Goal: Ask a question

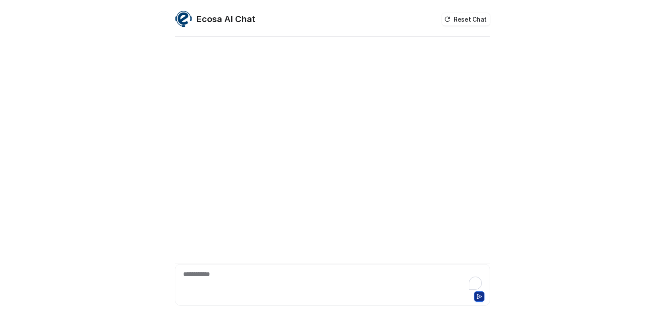
click at [0, 239] on div "**********" at bounding box center [332, 158] width 665 height 316
click at [260, 272] on div "**********" at bounding box center [332, 280] width 311 height 20
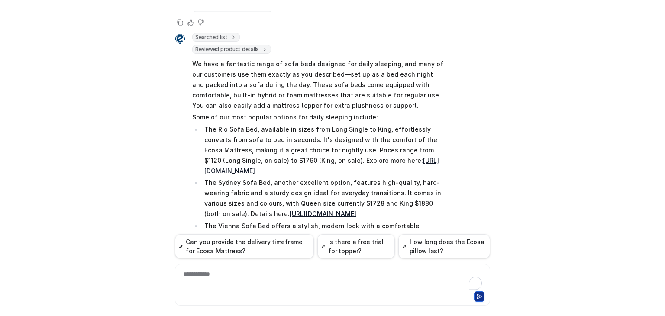
scroll to position [1037, 0]
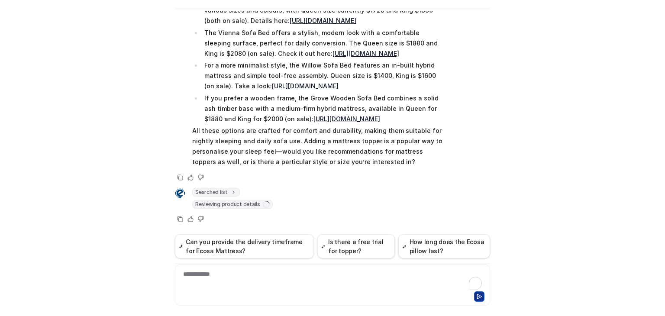
drag, startPoint x: 184, startPoint y: 60, endPoint x: 333, endPoint y: 93, distance: 153.5
click at [333, 95] on div "Searched list url : "[URL][DOMAIN_NAME]" required_fields : [ "id", "title" ] Re…" at bounding box center [310, 4] width 271 height 329
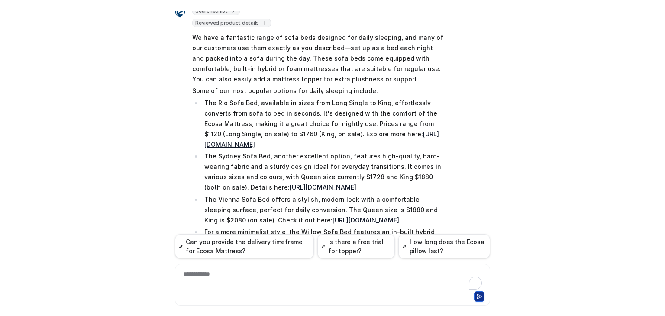
scroll to position [836, 0]
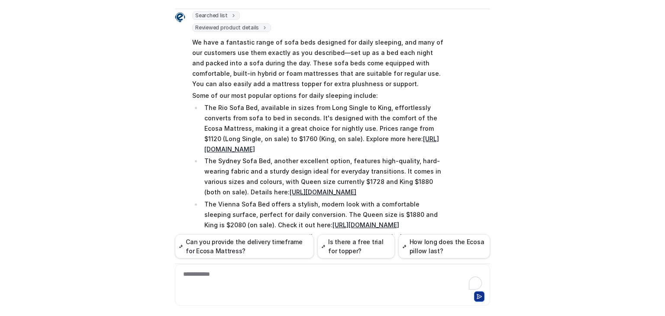
click at [326, 89] on p "We have a fantastic range of sofa beds designed for daily sleeping, and many of…" at bounding box center [318, 63] width 253 height 52
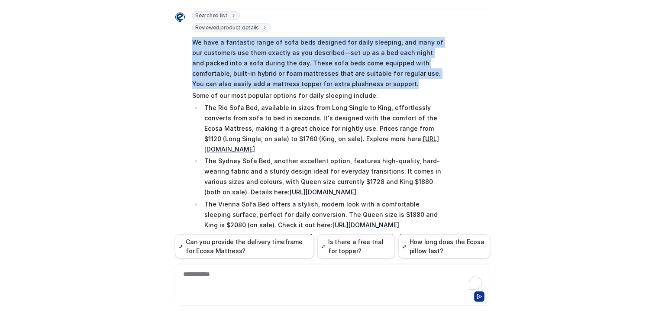
drag, startPoint x: 305, startPoint y: 93, endPoint x: 183, endPoint y: 59, distance: 126.3
click at [183, 59] on div "Searched list url : "[URL][DOMAIN_NAME]" required_fields : [ "id", "title" ] Re…" at bounding box center [310, 175] width 271 height 329
copy p "We have a fantastic range of sofa beds designed for daily sleeping, and many of…"
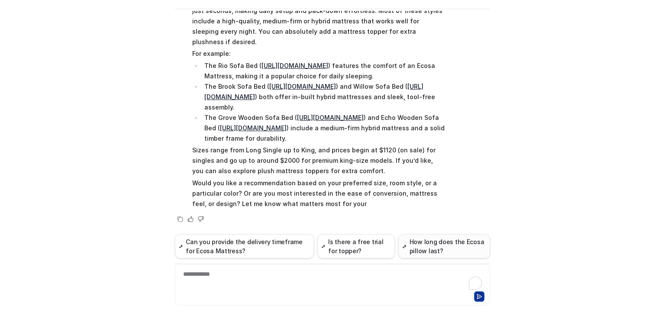
scroll to position [28, 0]
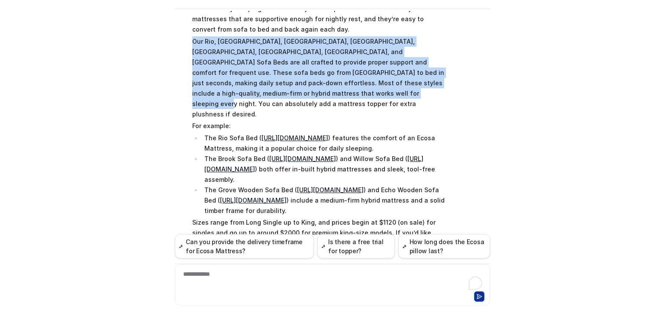
drag, startPoint x: 187, startPoint y: 90, endPoint x: 301, endPoint y: 142, distance: 124.7
click at [301, 142] on div "Searched list url : "[URL][DOMAIN_NAME]" required_fields : [ "id", "title" ] Re…" at bounding box center [310, 131] width 271 height 326
copy p "Our Rio, [GEOGRAPHIC_DATA], [GEOGRAPHIC_DATA], [GEOGRAPHIC_DATA], [GEOGRAPHIC_D…"
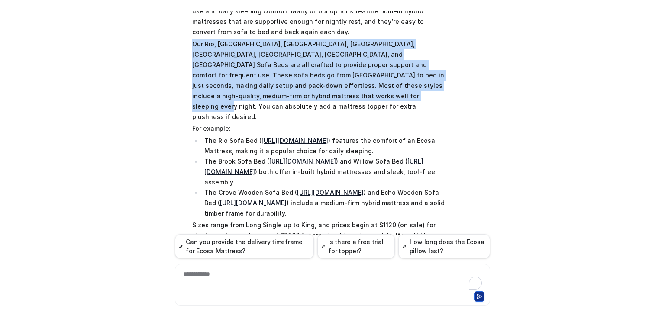
scroll to position [1834, 0]
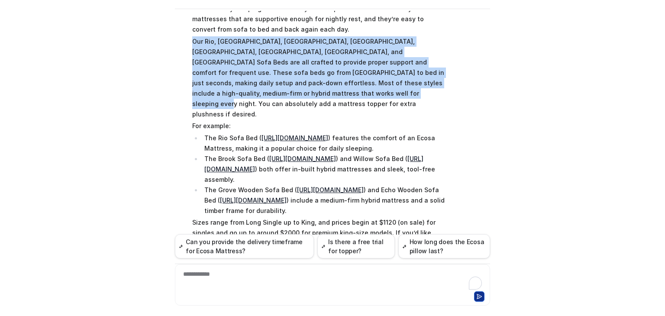
click at [248, 102] on p "Our Rio, [GEOGRAPHIC_DATA], [GEOGRAPHIC_DATA], [GEOGRAPHIC_DATA], [GEOGRAPHIC_D…" at bounding box center [318, 77] width 253 height 83
click at [199, 96] on p "Our Rio, [GEOGRAPHIC_DATA], [GEOGRAPHIC_DATA], [GEOGRAPHIC_DATA], [GEOGRAPHIC_D…" at bounding box center [318, 77] width 253 height 83
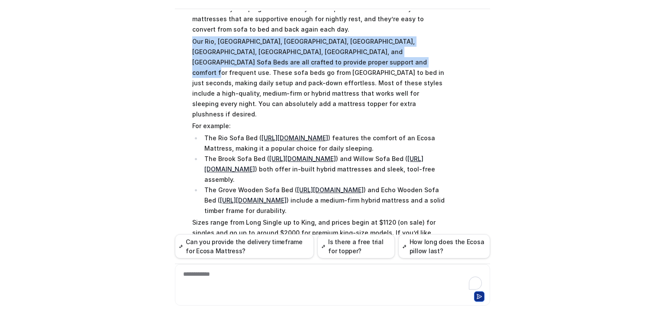
drag, startPoint x: 184, startPoint y: 91, endPoint x: 307, endPoint y: 113, distance: 124.5
click at [307, 113] on div "Searched list url : "[URL][DOMAIN_NAME]" required_fields : [ "id", "title" ] Re…" at bounding box center [310, 131] width 271 height 326
copy p "Our Rio, [GEOGRAPHIC_DATA], [GEOGRAPHIC_DATA], [GEOGRAPHIC_DATA], [GEOGRAPHIC_D…"
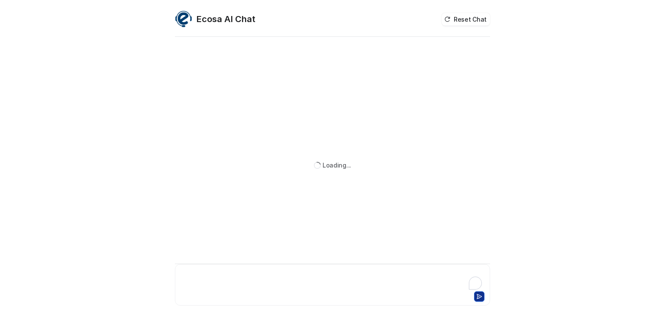
click at [207, 275] on div at bounding box center [332, 280] width 311 height 20
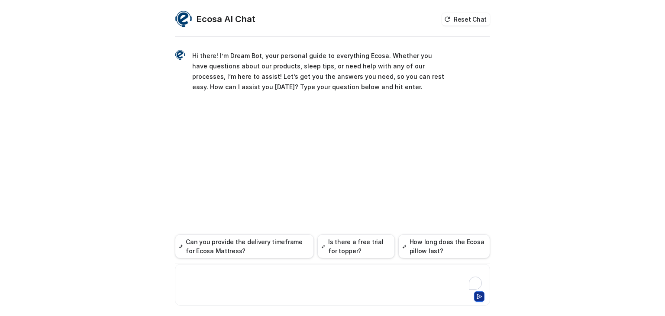
click at [207, 275] on div at bounding box center [332, 280] width 311 height 20
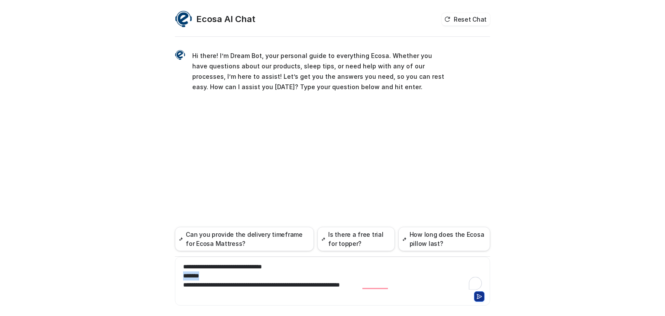
click at [175, 277] on div "**********" at bounding box center [332, 281] width 315 height 49
click at [322, 262] on div "**********" at bounding box center [332, 275] width 311 height 27
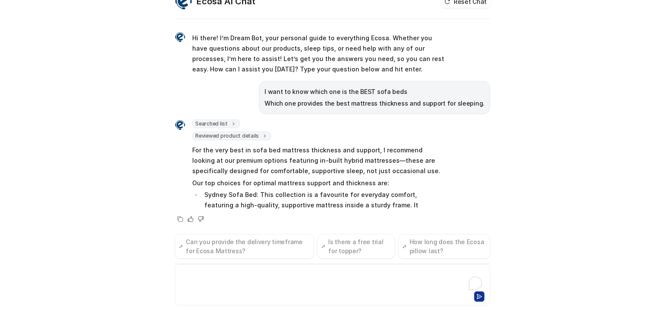
scroll to position [28, 0]
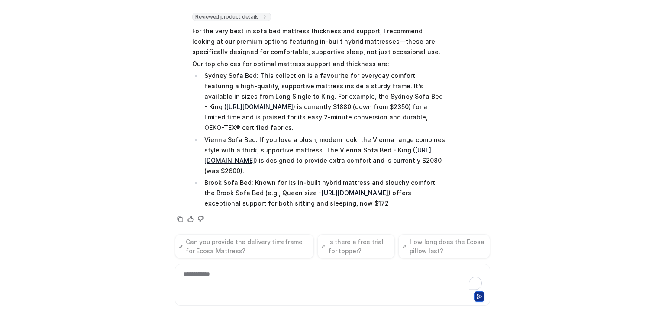
click at [398, 46] on div "Searched list url : "[URL][DOMAIN_NAME]" required_fields : [ "id", "title" ] Re…" at bounding box center [310, 105] width 271 height 210
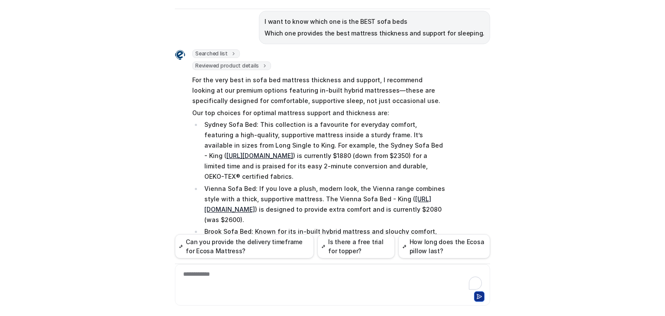
scroll to position [60, 0]
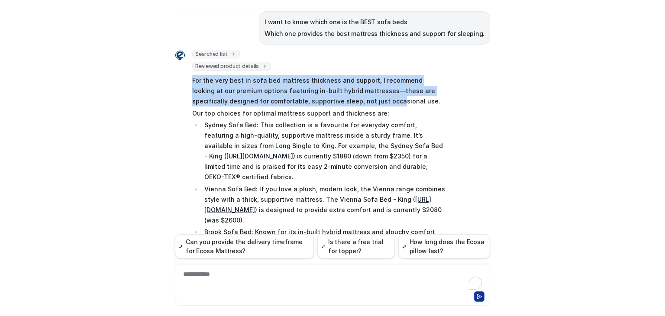
drag, startPoint x: 186, startPoint y: 77, endPoint x: 354, endPoint y: 102, distance: 170.2
click at [354, 102] on div "Searched list url : "[URL][DOMAIN_NAME]" required_fields : [ "id", "title" ] Re…" at bounding box center [310, 209] width 271 height 319
click at [285, 94] on p "For the very best in sofa bed mattress thickness and support, I recommend looki…" at bounding box center [318, 90] width 253 height 31
drag, startPoint x: 183, startPoint y: 77, endPoint x: 388, endPoint y: 97, distance: 206.0
click at [388, 97] on div "Searched list url : "[URL][DOMAIN_NAME]" required_fields : [ "id", "title" ] Re…" at bounding box center [310, 209] width 271 height 319
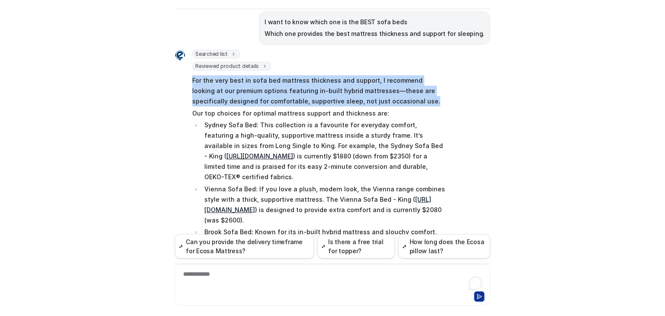
copy p "For the very best in sofa bed mattress thickness and support, I recommend looki…"
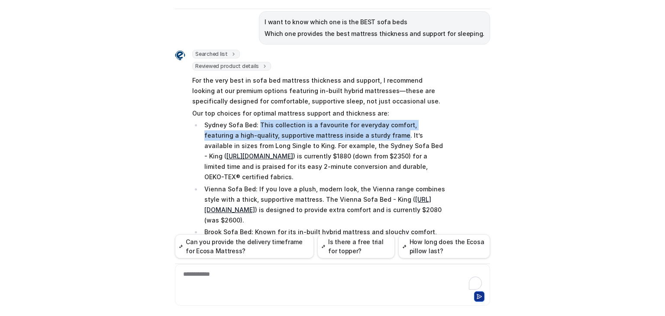
drag, startPoint x: 255, startPoint y: 122, endPoint x: 360, endPoint y: 132, distance: 105.1
click at [360, 132] on p "Sydney Sofa Bed: This collection is a favourite for everyday comfort, featuring…" at bounding box center [324, 151] width 241 height 62
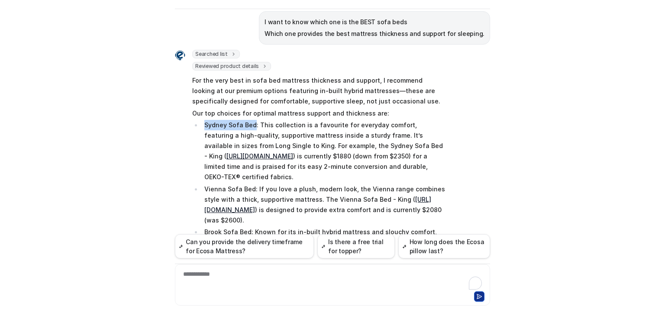
drag, startPoint x: 205, startPoint y: 122, endPoint x: 251, endPoint y: 122, distance: 46.3
click at [251, 122] on li "Sydney Sofa Bed: This collection is a favourite for everyday comfort, featuring…" at bounding box center [324, 151] width 244 height 62
copy p "Sydney Sofa Bed"
click at [197, 274] on div at bounding box center [332, 280] width 311 height 20
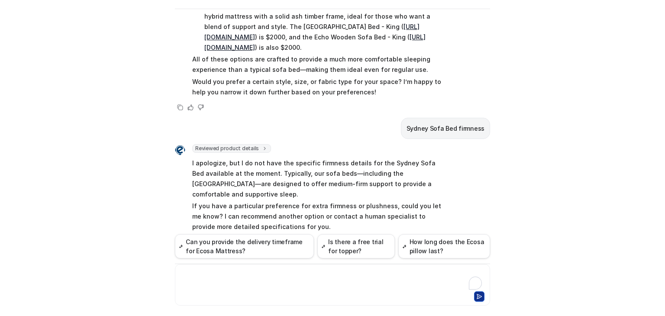
scroll to position [293, 0]
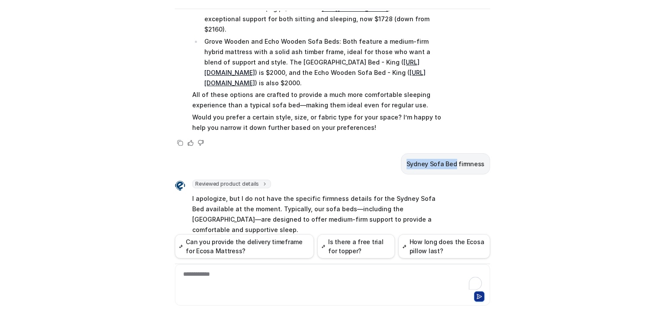
drag, startPoint x: 454, startPoint y: 174, endPoint x: 400, endPoint y: 174, distance: 54.5
click at [400, 174] on div "Sydney Sofa Bed firmness" at bounding box center [332, 163] width 315 height 21
copy p "Sydney Sofa Bed"
click at [258, 279] on div at bounding box center [332, 280] width 311 height 20
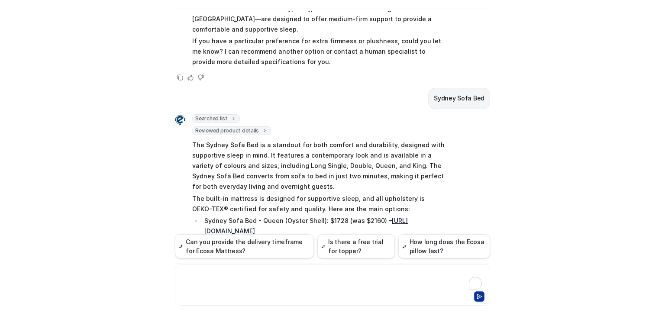
scroll to position [493, 0]
click at [446, 97] on p "Sydney Sofa Bed" at bounding box center [459, 98] width 51 height 10
click at [208, 274] on div "**********" at bounding box center [332, 280] width 311 height 20
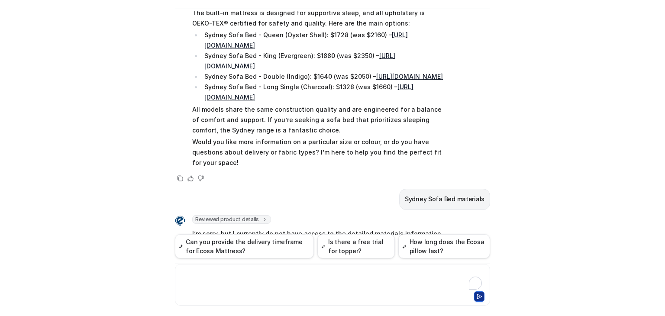
scroll to position [762, 0]
